Goal: Find specific page/section: Find specific page/section

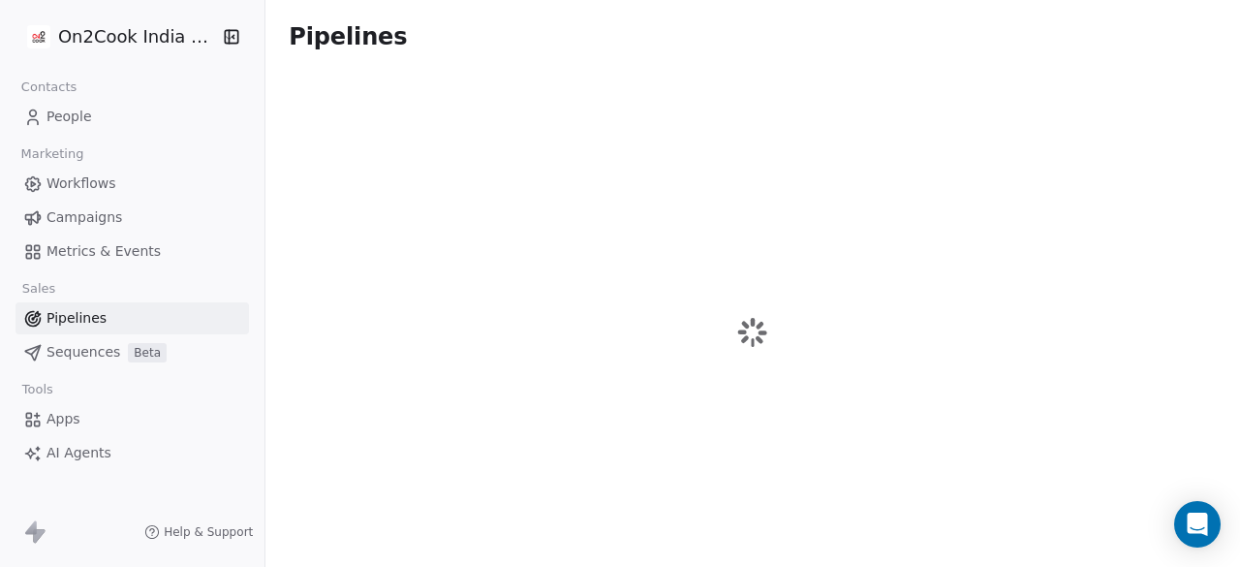
click at [229, 41] on icon "button" at bounding box center [231, 36] width 19 height 19
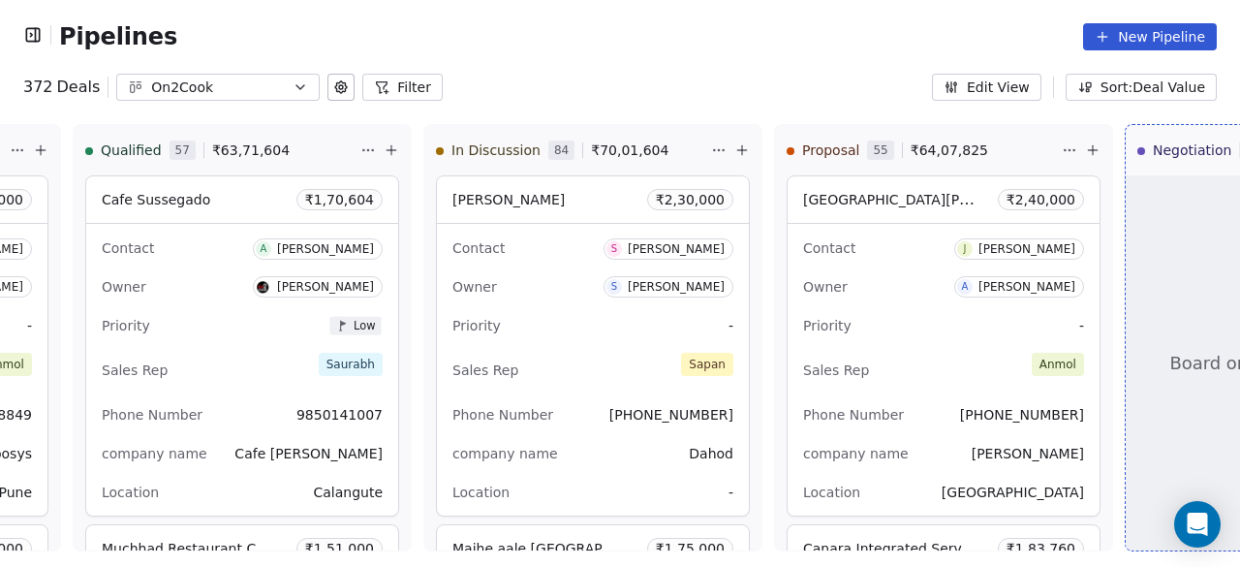
scroll to position [0, 249]
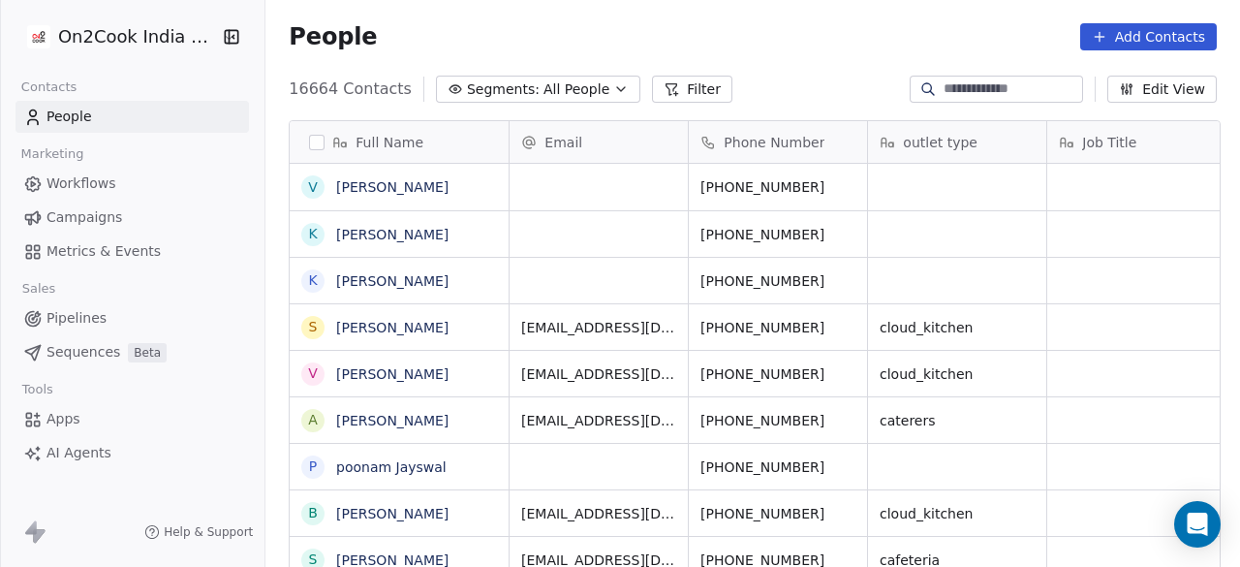
scroll to position [483, 963]
click at [70, 309] on span "Pipelines" at bounding box center [77, 318] width 60 height 20
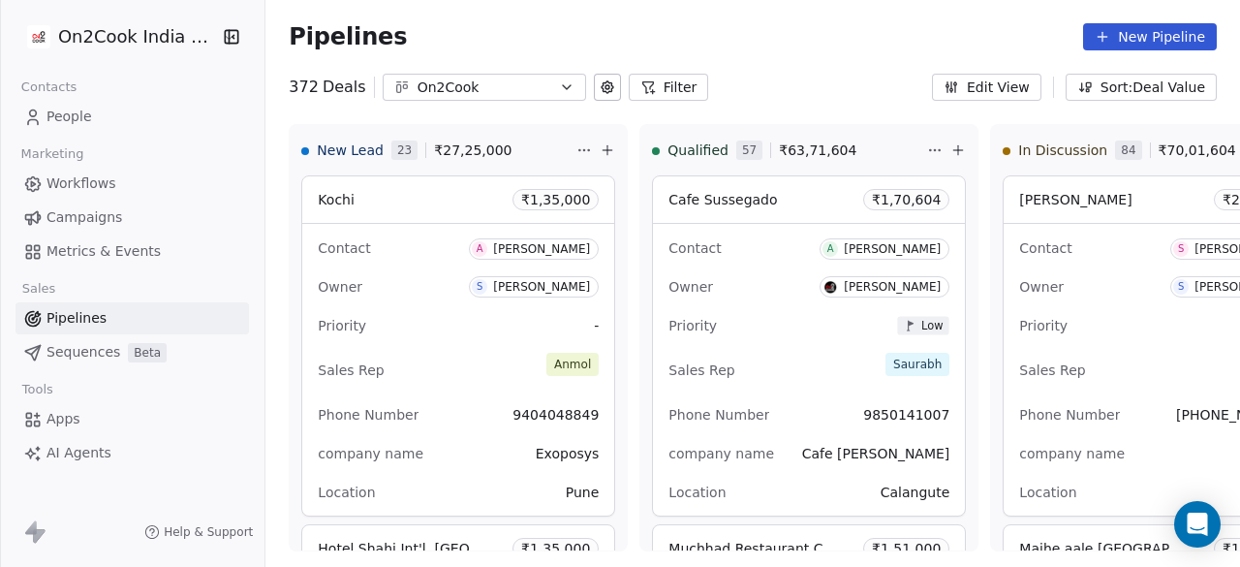
click at [813, 47] on div "Pipelines New Pipeline" at bounding box center [753, 36] width 928 height 27
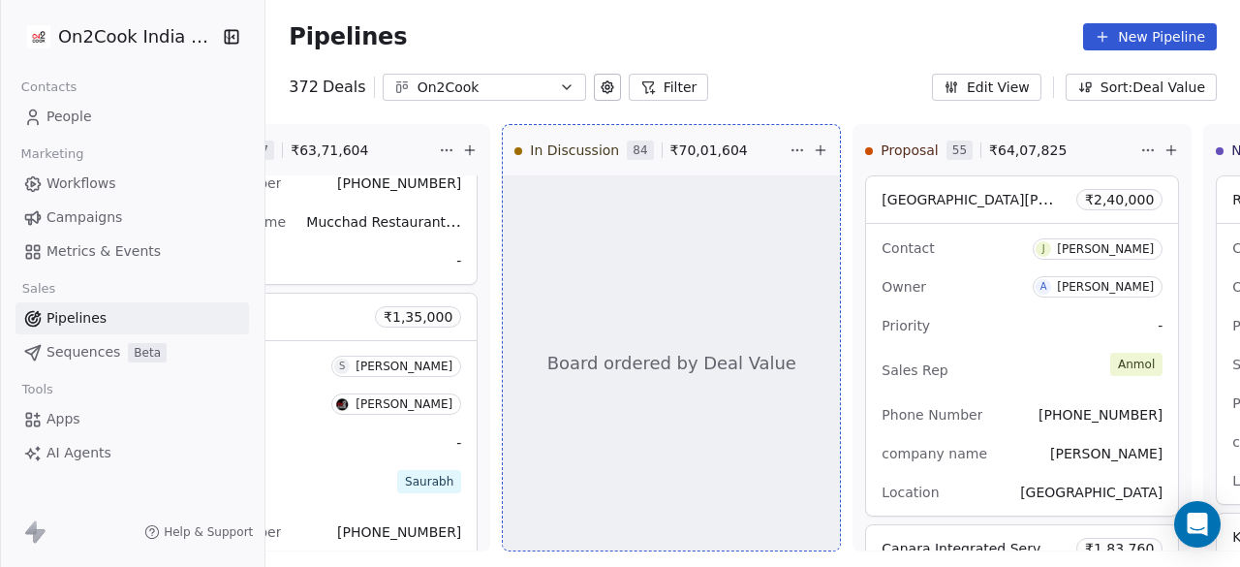
scroll to position [0, 495]
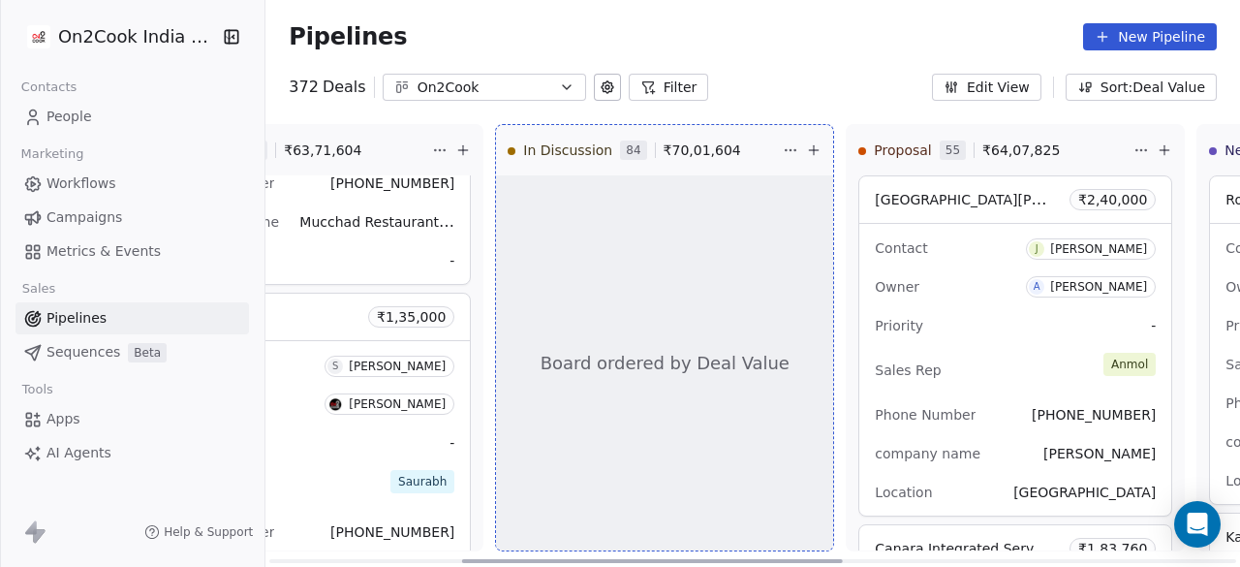
click at [635, 363] on span "Board ordered by Deal Value" at bounding box center [665, 363] width 249 height 25
click at [738, 213] on div "Board ordered by Deal Value" at bounding box center [664, 362] width 337 height 375
click at [796, 83] on div "372 Deals On2Cook Filter Edit View Sort: Deal Value" at bounding box center [752, 87] width 975 height 27
click at [851, 65] on div "Pipelines New Pipeline" at bounding box center [752, 37] width 975 height 74
click at [855, 72] on div "Pipelines New Pipeline" at bounding box center [752, 37] width 975 height 74
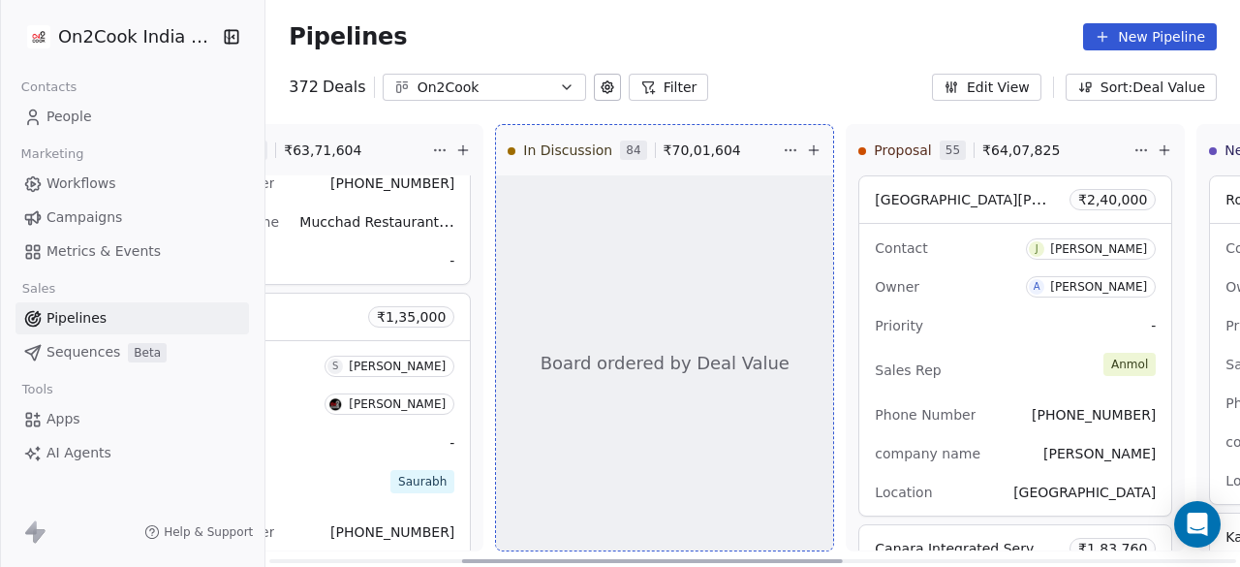
click at [639, 367] on span "Board ordered by Deal Value" at bounding box center [665, 363] width 249 height 25
click at [792, 75] on div "372 Deals On2Cook Filter Edit View Sort: Deal Value" at bounding box center [752, 87] width 975 height 27
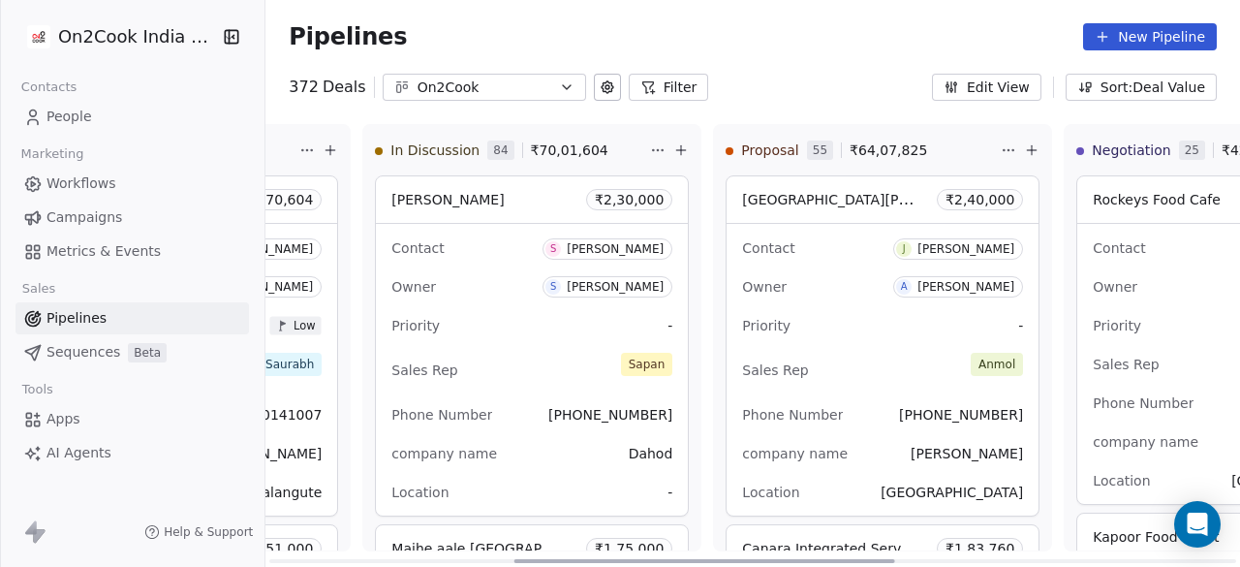
scroll to position [0, 630]
drag, startPoint x: 639, startPoint y: 564, endPoint x: 882, endPoint y: 567, distance: 242.2
click at [882, 563] on div at bounding box center [704, 561] width 381 height 4
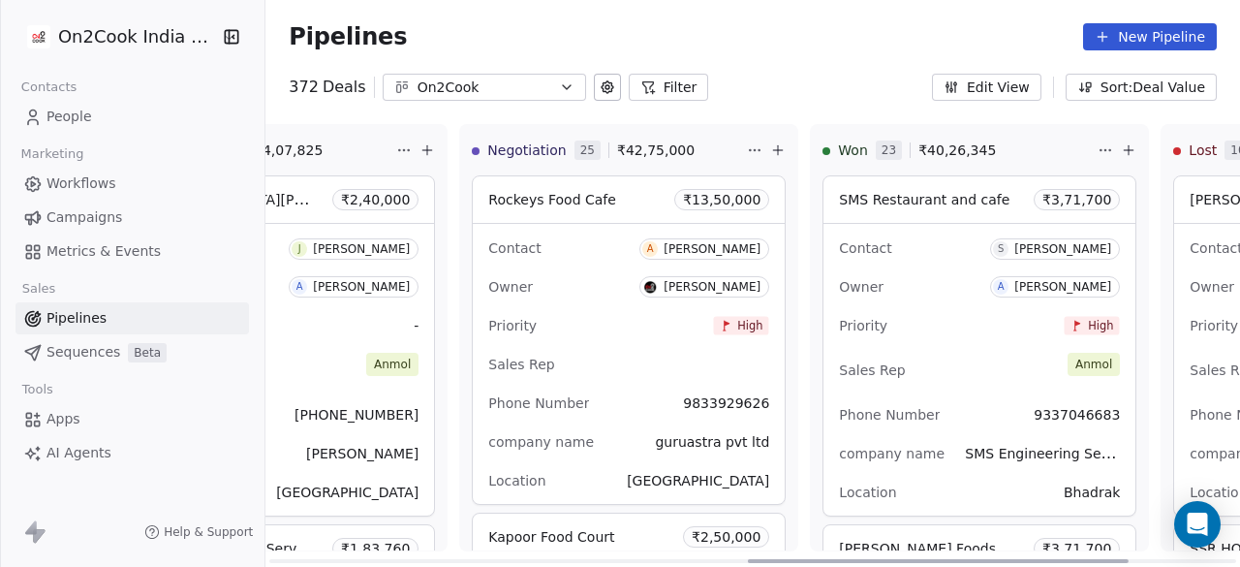
drag, startPoint x: 717, startPoint y: 563, endPoint x: 762, endPoint y: 460, distance: 112.0
click at [953, 562] on div at bounding box center [938, 561] width 381 height 4
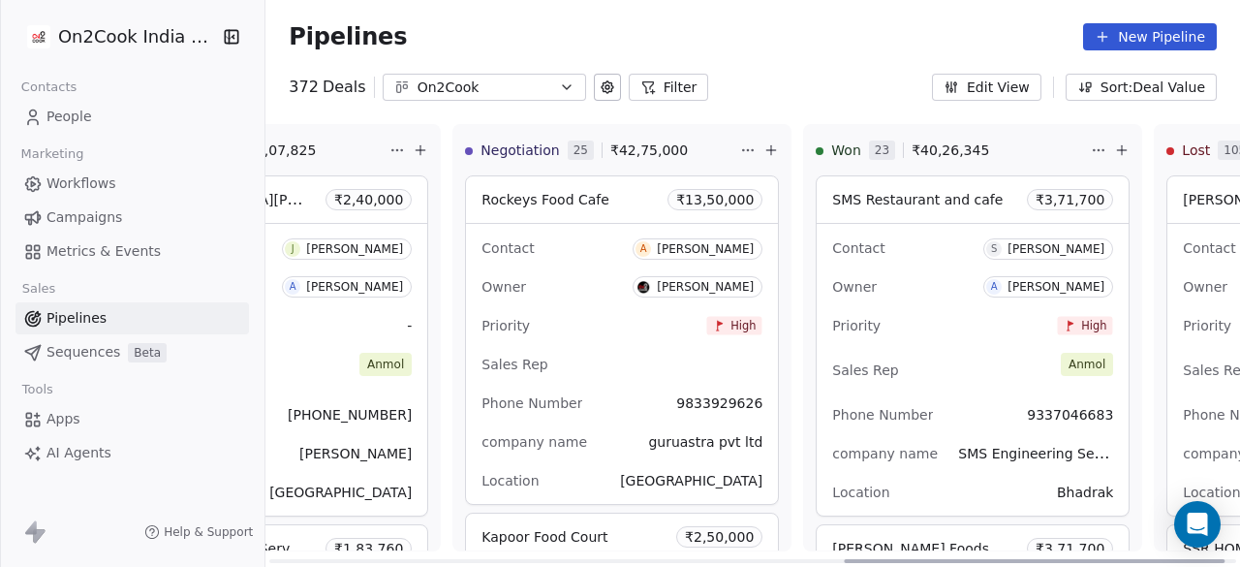
scroll to position [0, 1518]
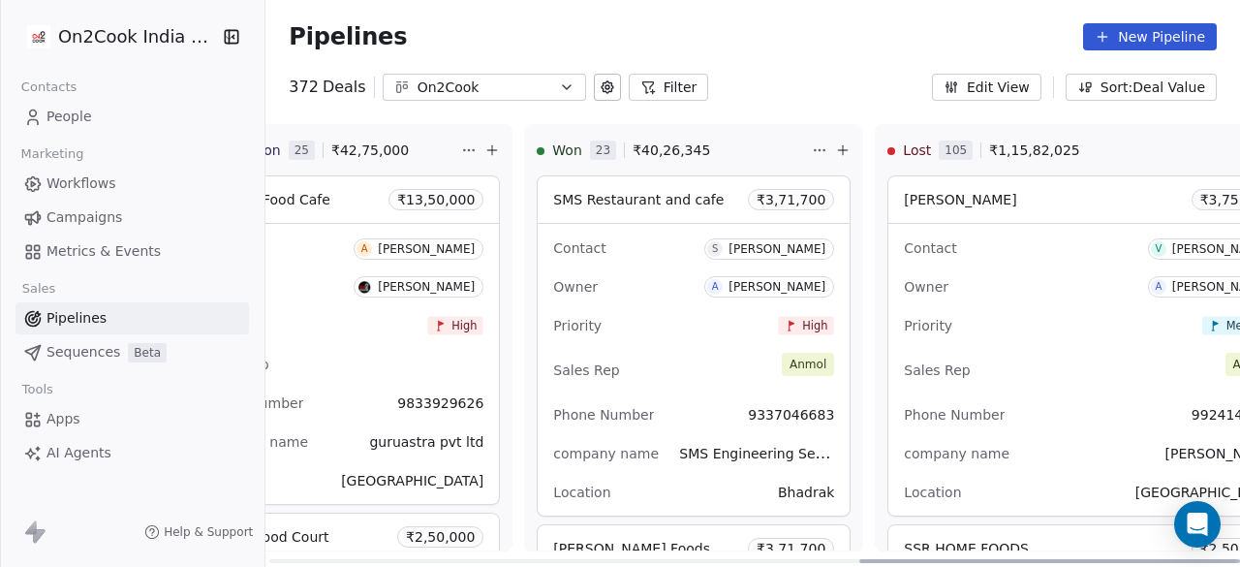
drag, startPoint x: 951, startPoint y: 559, endPoint x: 1186, endPoint y: 565, distance: 234.6
click at [1186, 563] on div at bounding box center [1050, 561] width 381 height 4
